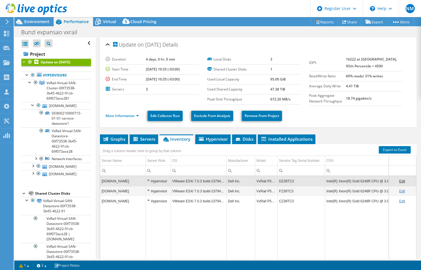
select select "USD"
click at [33, 19] on span "Environment" at bounding box center [36, 21] width 25 height 5
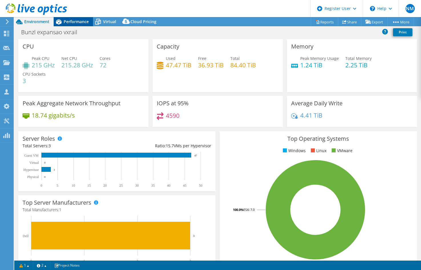
click at [68, 23] on span "Performance" at bounding box center [76, 21] width 25 height 5
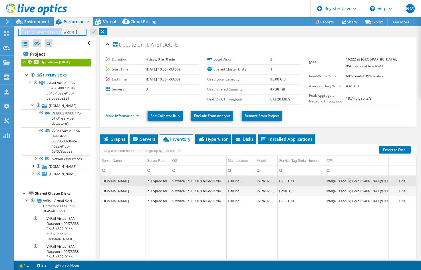
drag, startPoint x: 21, startPoint y: 32, endPoint x: 62, endPoint y: 33, distance: 40.5
click at [62, 33] on h1 "Bunzl expansao vxrail" at bounding box center [53, 32] width 68 height 6
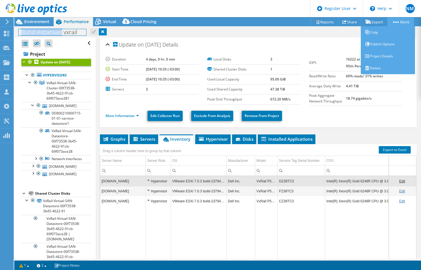
copy h1 "Bunzl expansao"
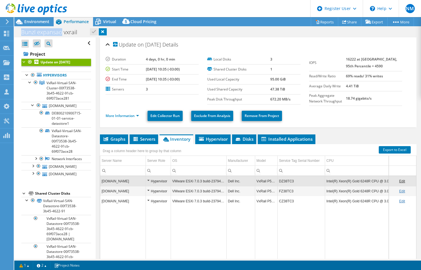
click at [34, 19] on div at bounding box center [33, 9] width 67 height 19
click at [31, 23] on span "Environment" at bounding box center [36, 21] width 25 height 5
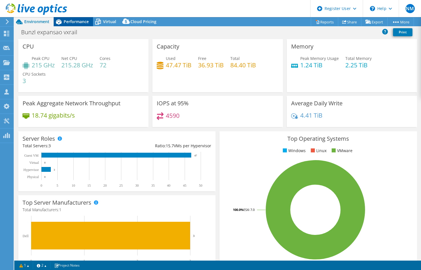
click at [68, 20] on span "Performance" at bounding box center [76, 21] width 25 height 5
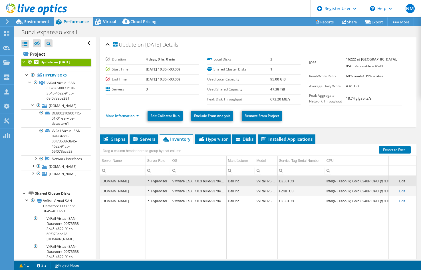
click at [276, 33] on div "Bunzl expansao vxrail Print" at bounding box center [217, 32] width 407 height 11
click at [274, 33] on div "Bunzl expansao vxrail Print" at bounding box center [217, 32] width 407 height 11
click at [273, 33] on div "Bunzl expansao vxrail Print" at bounding box center [217, 32] width 407 height 11
click at [270, 33] on div "Bunzl expansao vxrail Print" at bounding box center [217, 32] width 407 height 11
drag, startPoint x: 270, startPoint y: 33, endPoint x: 194, endPoint y: 38, distance: 76.3
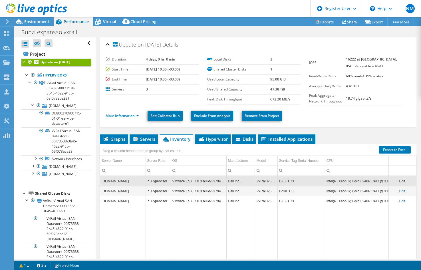
click at [269, 33] on div "Bunzl expansao vxrail Print" at bounding box center [217, 32] width 407 height 11
